Goal: Navigation & Orientation: Find specific page/section

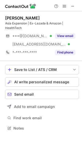
scroll to position [125, 82]
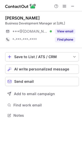
scroll to position [112, 82]
